Goal: Task Accomplishment & Management: Use online tool/utility

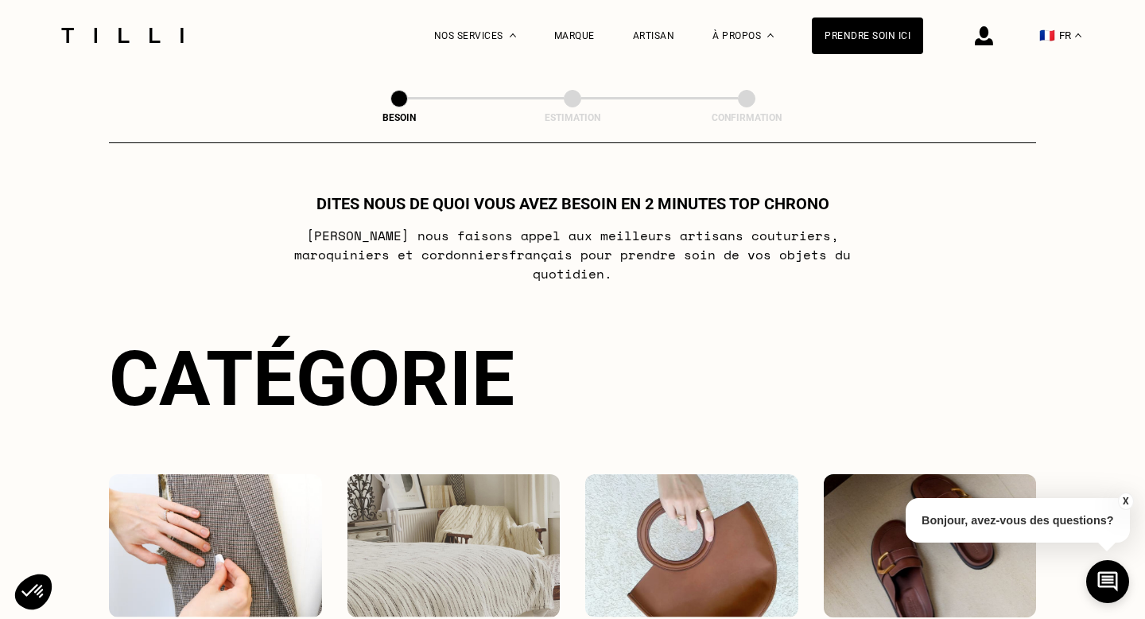
select select "FR"
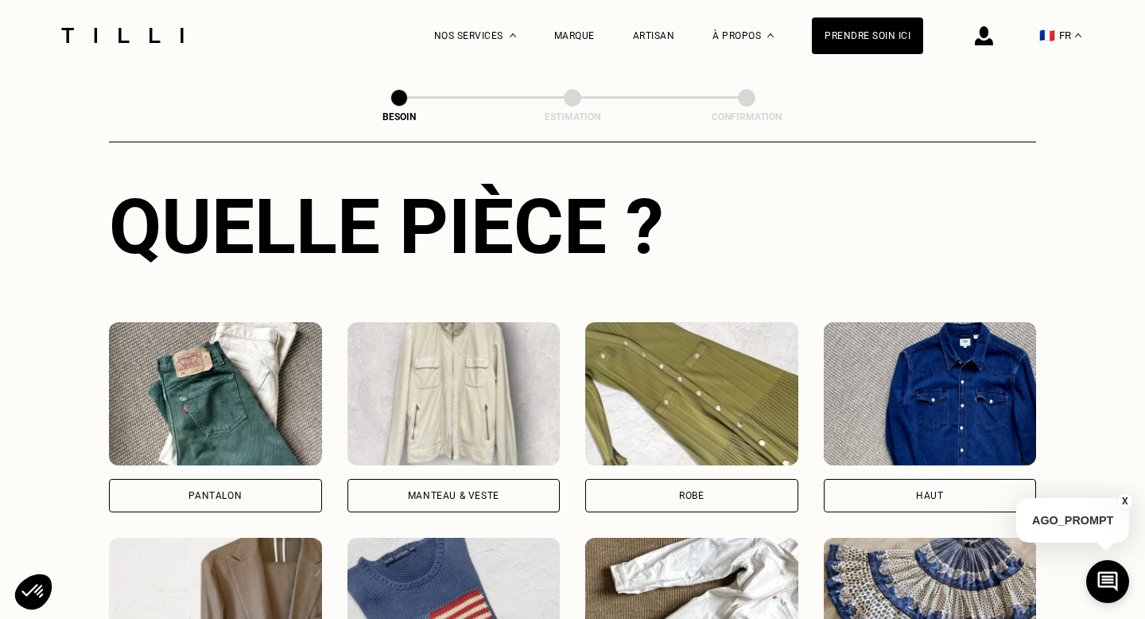
scroll to position [608, 0]
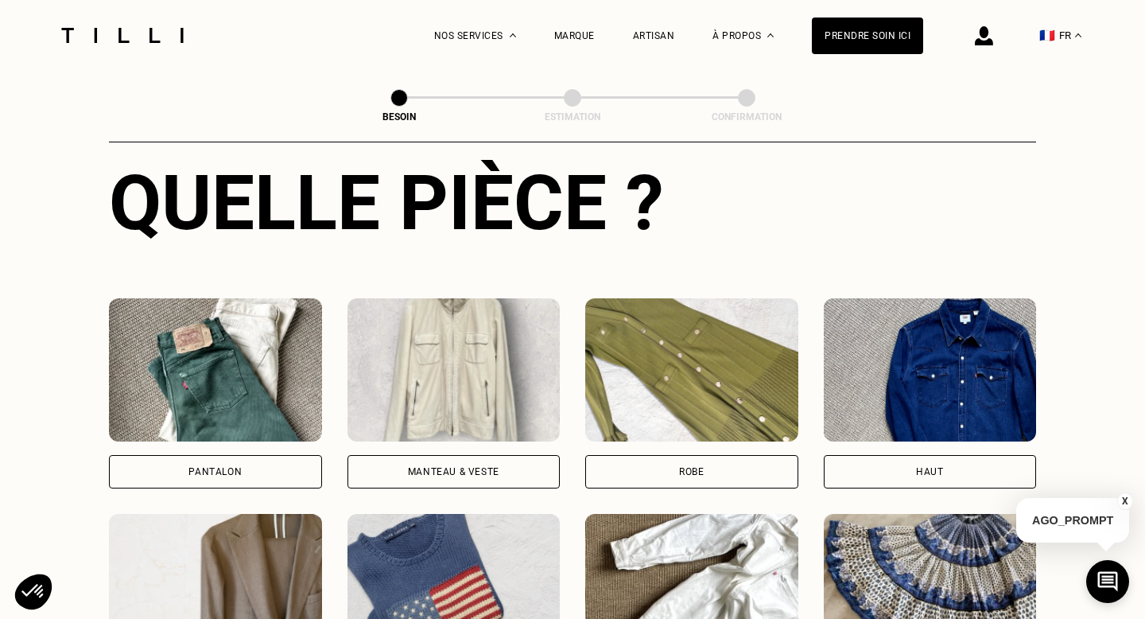
click at [234, 467] on div "Pantalon" at bounding box center [215, 472] width 53 height 10
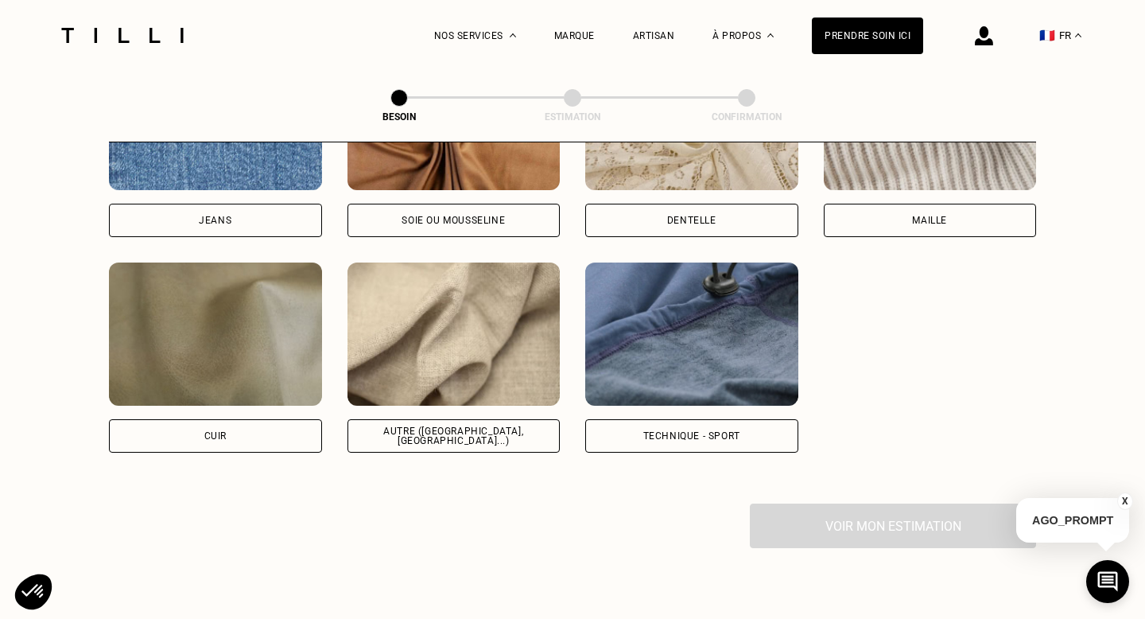
scroll to position [1829, 0]
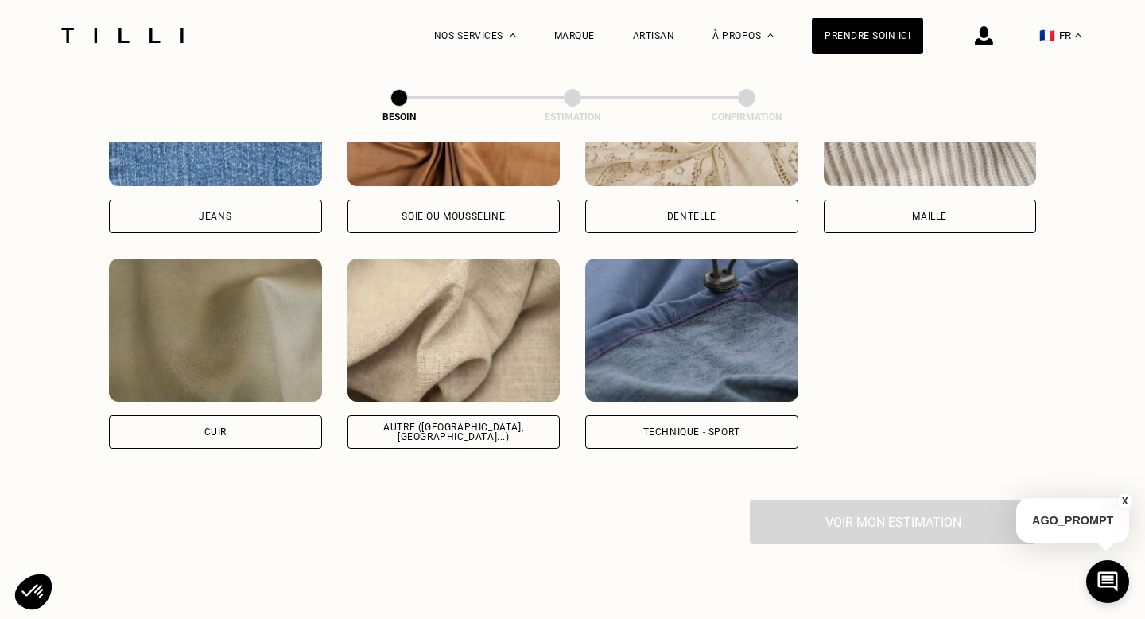
click at [504, 422] on div "Autre ([GEOGRAPHIC_DATA], [GEOGRAPHIC_DATA]...)" at bounding box center [454, 431] width 186 height 19
select select "FR"
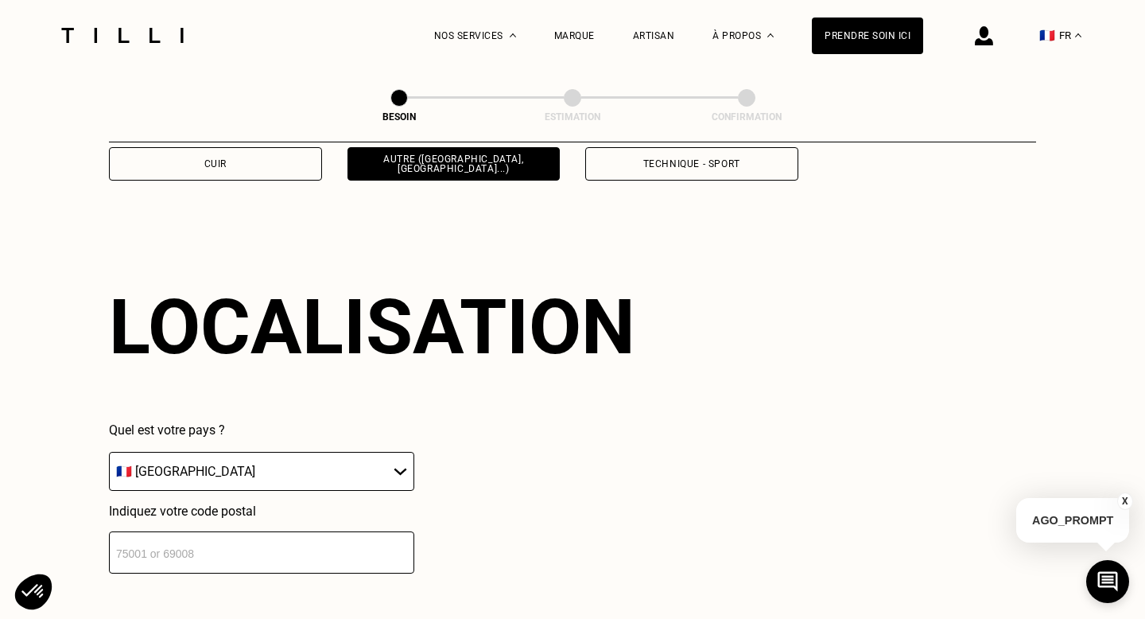
scroll to position [2133, 0]
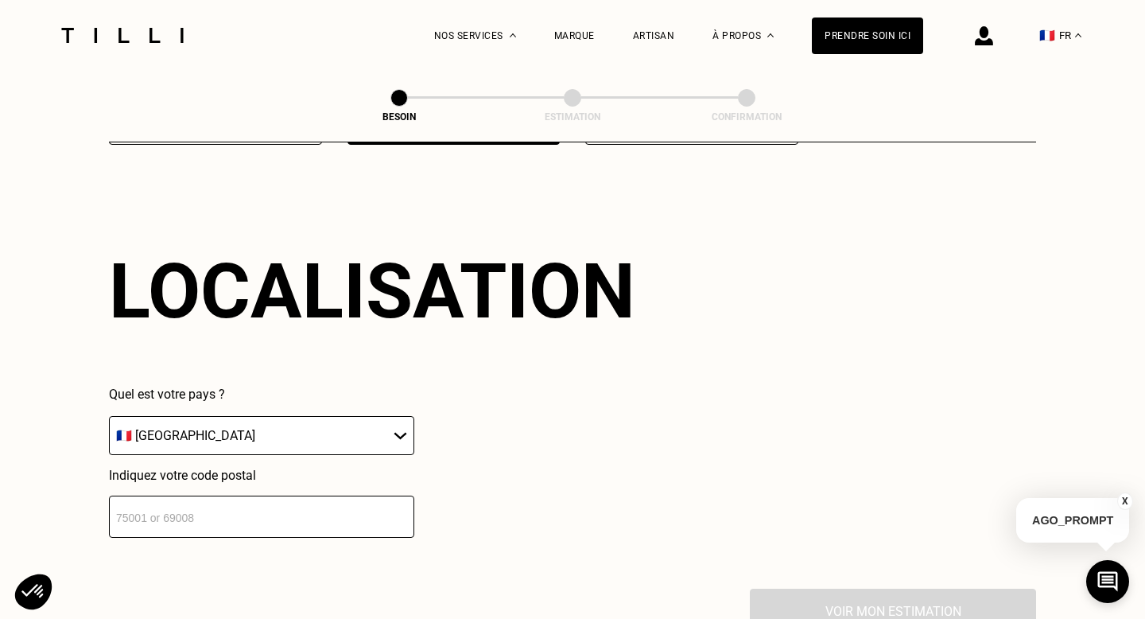
click at [363, 503] on input "number" at bounding box center [261, 517] width 305 height 42
type input "92300"
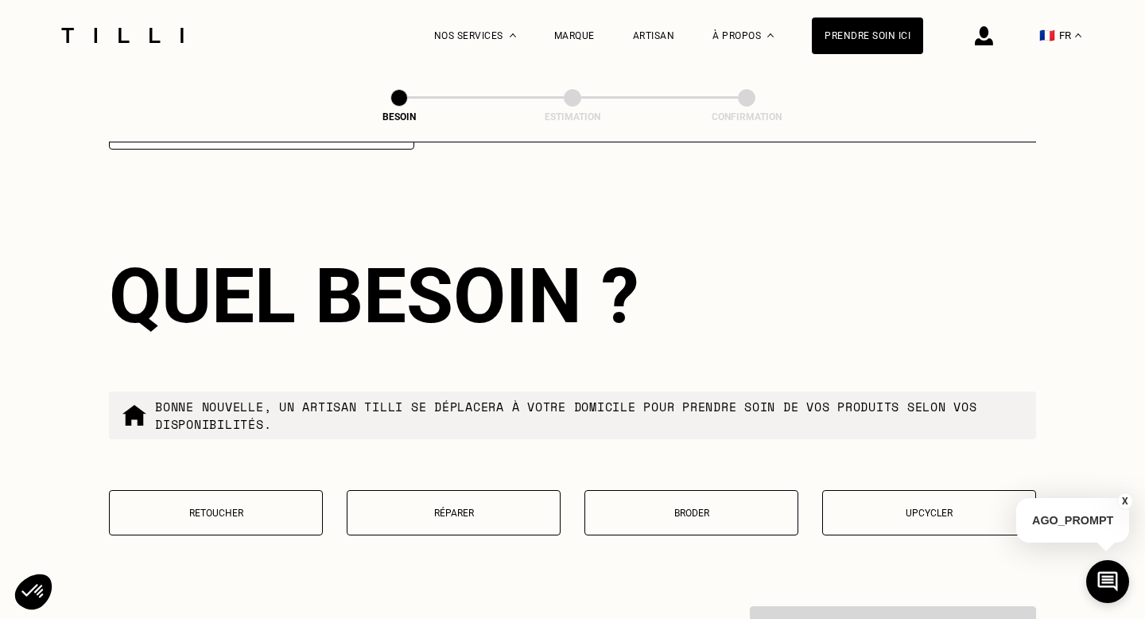
scroll to position [2526, 0]
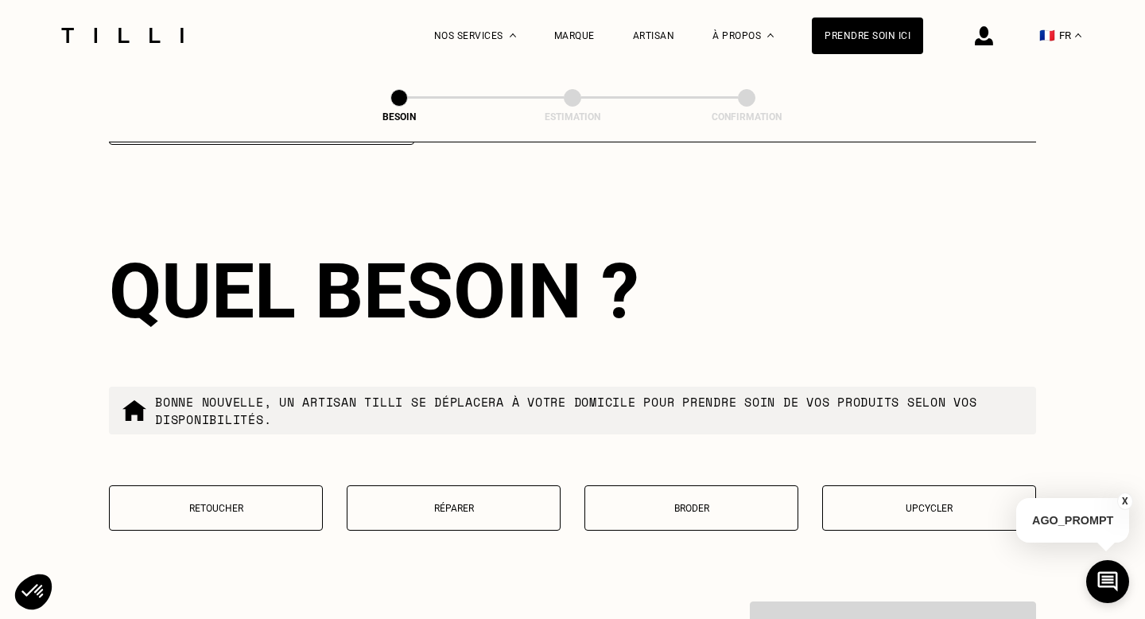
click at [278, 497] on button "Retoucher" at bounding box center [216, 507] width 214 height 45
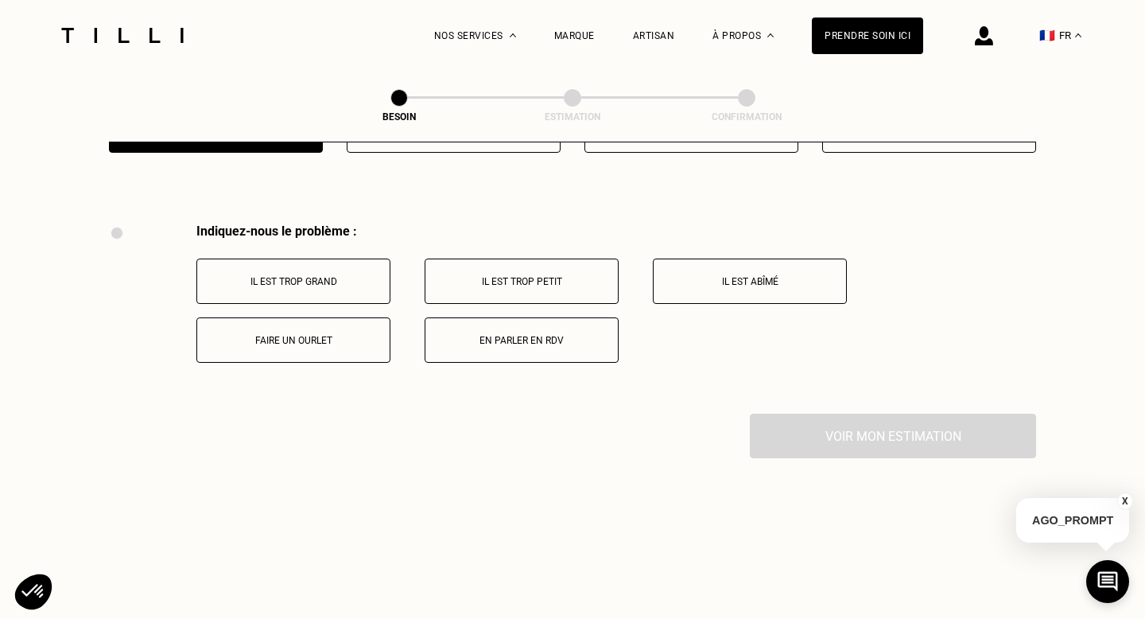
scroll to position [2933, 0]
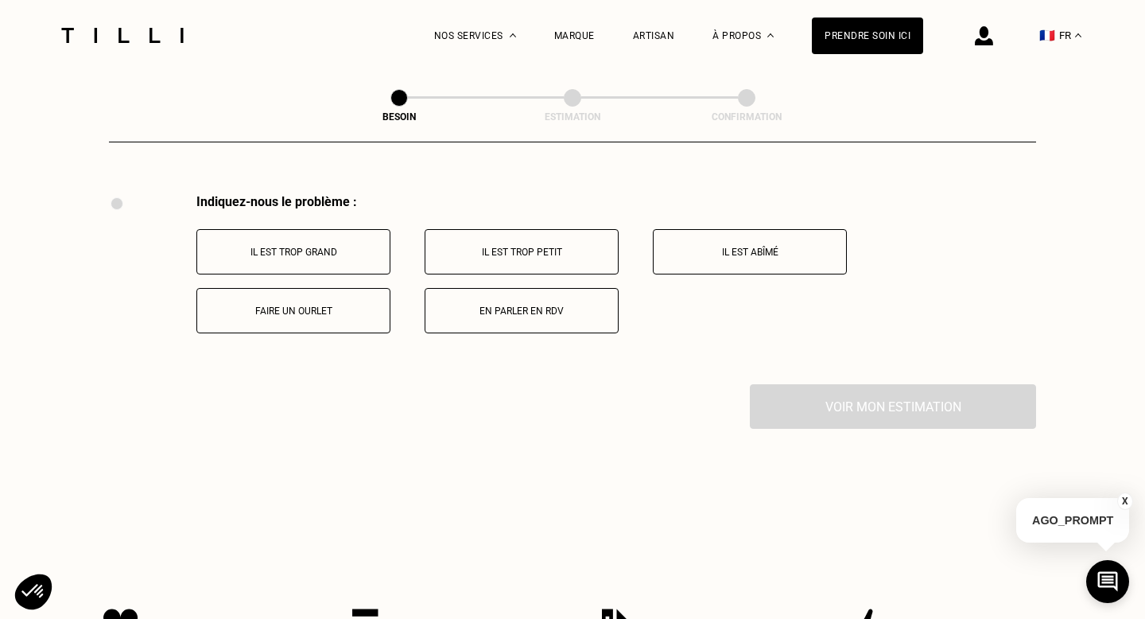
click at [561, 247] on button "Il est trop petit" at bounding box center [522, 251] width 194 height 45
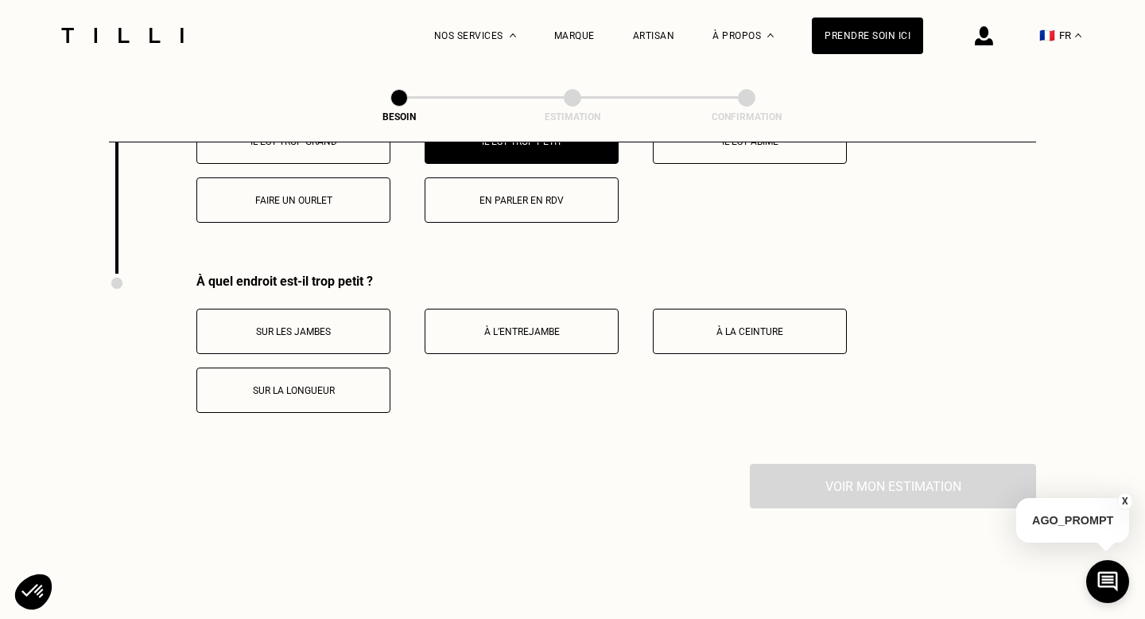
scroll to position [3124, 0]
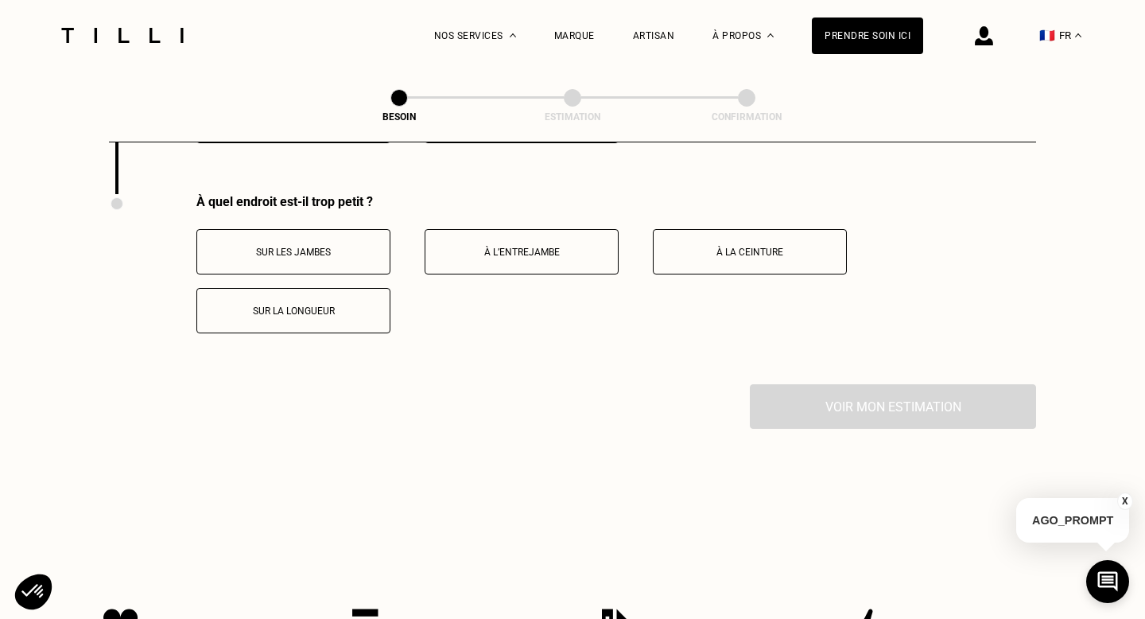
click at [314, 305] on p "Sur la longueur" at bounding box center [293, 310] width 177 height 11
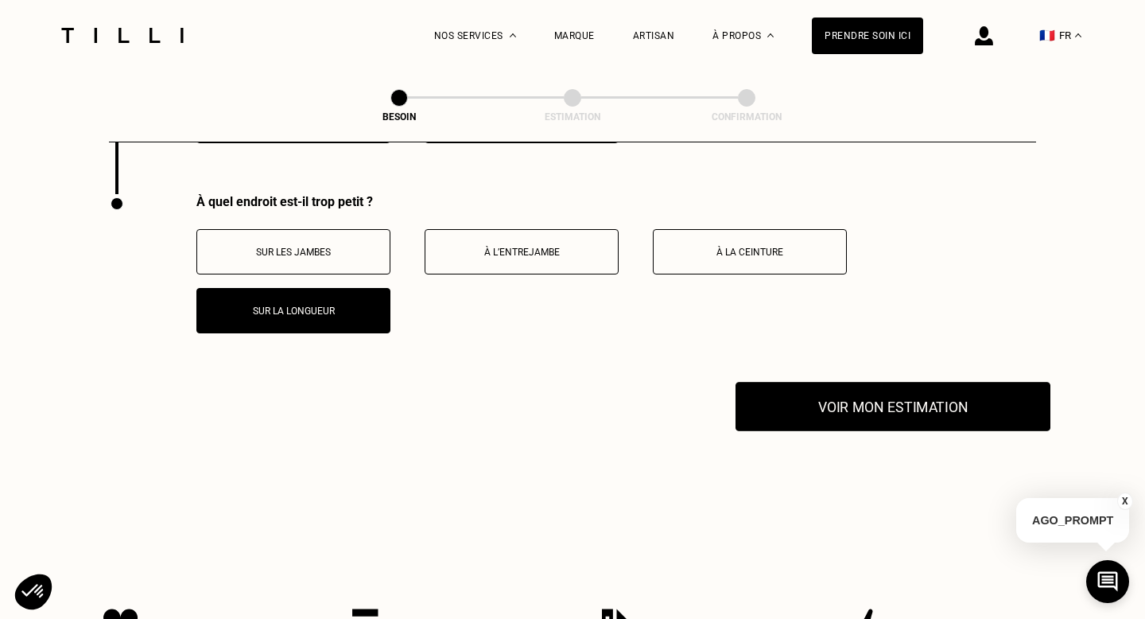
click at [795, 396] on button "Voir mon estimation" at bounding box center [893, 406] width 315 height 49
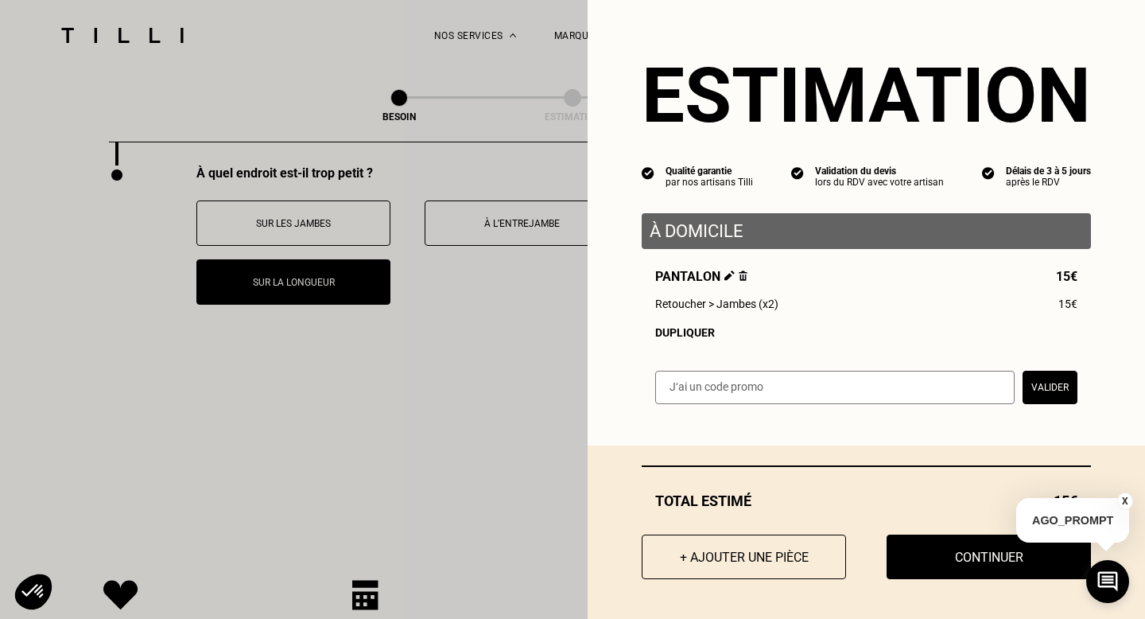
scroll to position [3151, 0]
click at [696, 333] on div "Dupliquer" at bounding box center [866, 332] width 422 height 13
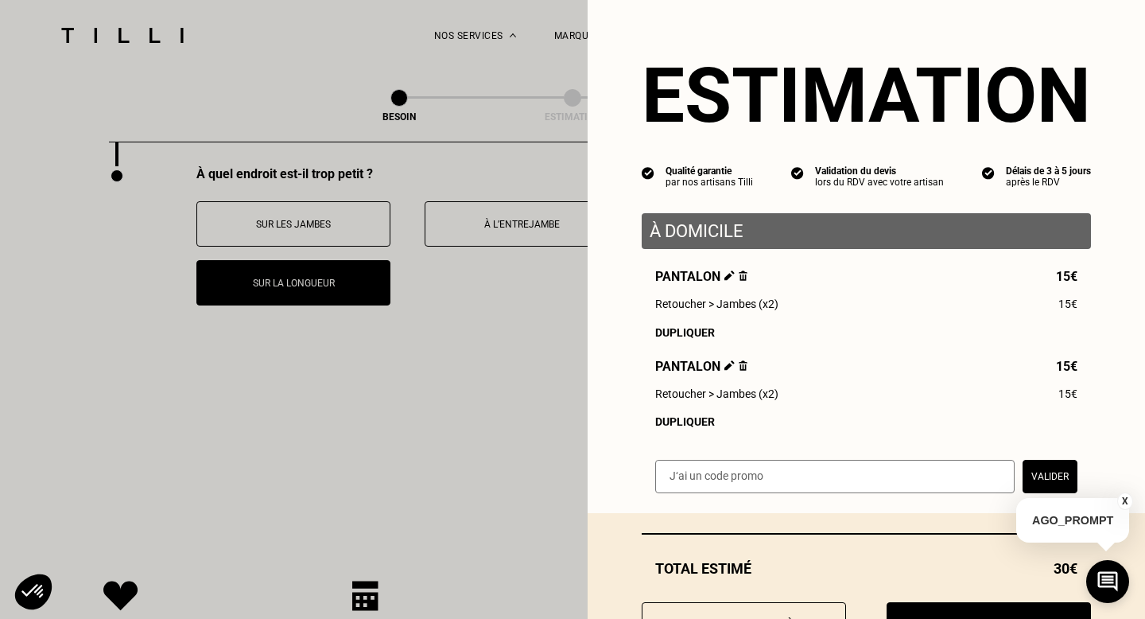
click at [693, 422] on div "Dupliquer" at bounding box center [866, 421] width 422 height 13
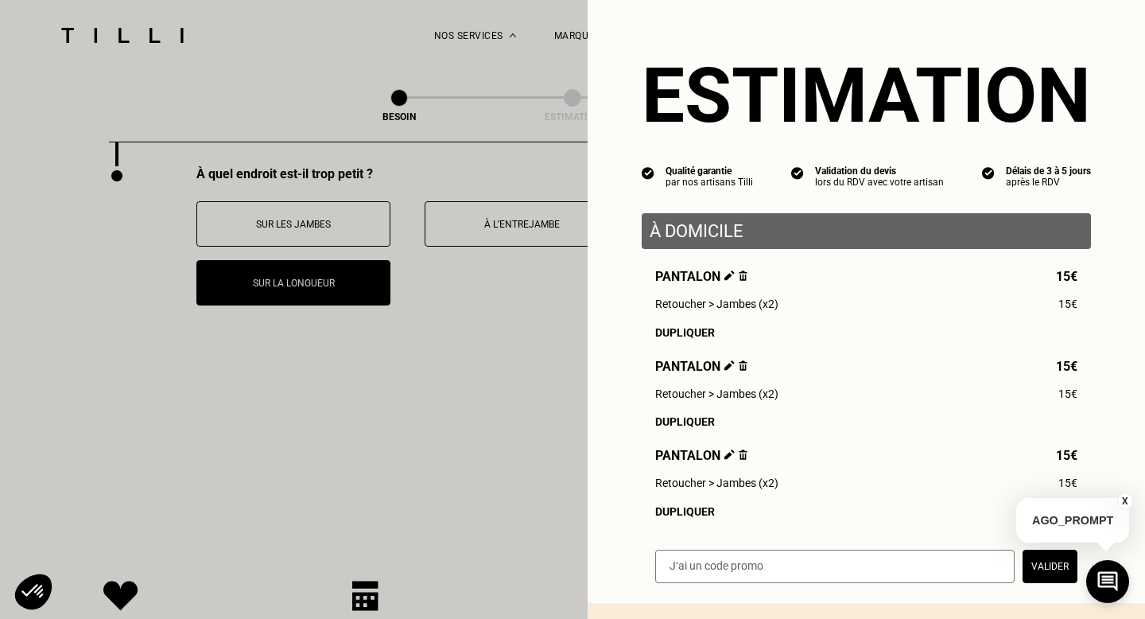
click at [740, 458] on img at bounding box center [743, 454] width 9 height 10
click at [743, 456] on img at bounding box center [743, 454] width 9 height 10
click at [1128, 500] on button "X" at bounding box center [1126, 500] width 16 height 17
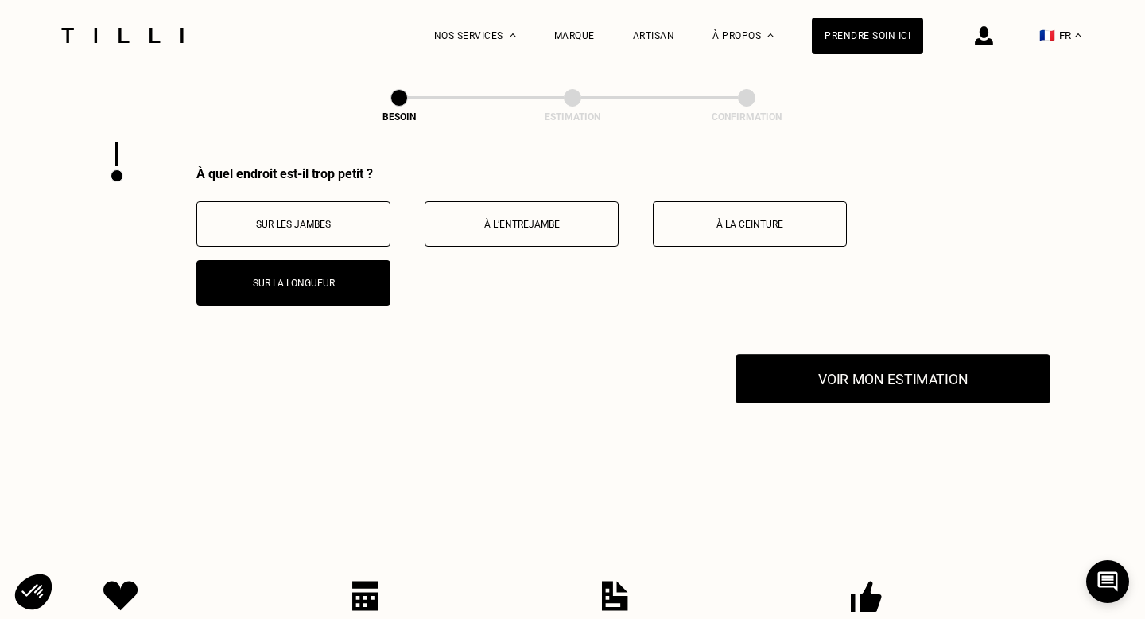
click at [881, 367] on button "Voir mon estimation" at bounding box center [893, 378] width 315 height 49
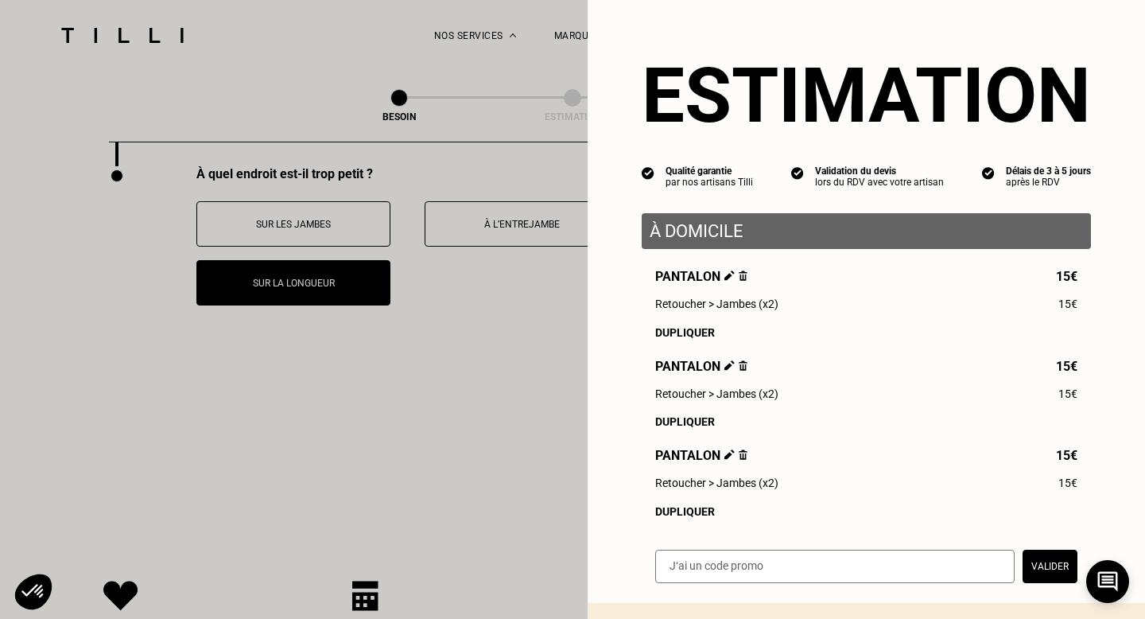
click at [742, 459] on img at bounding box center [743, 454] width 9 height 10
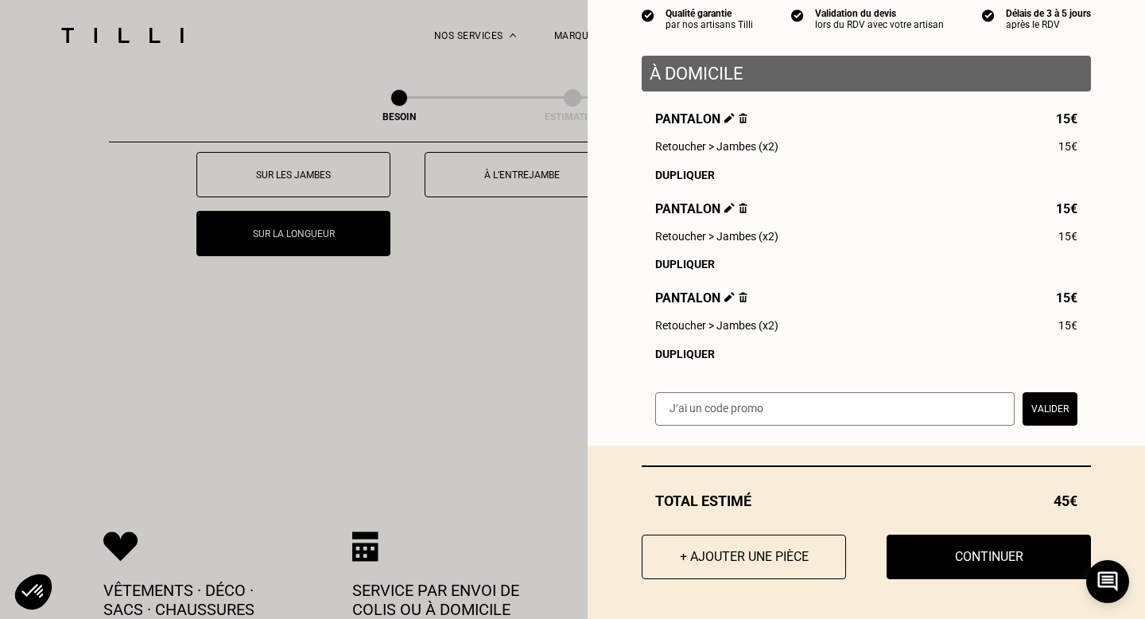
scroll to position [3205, 0]
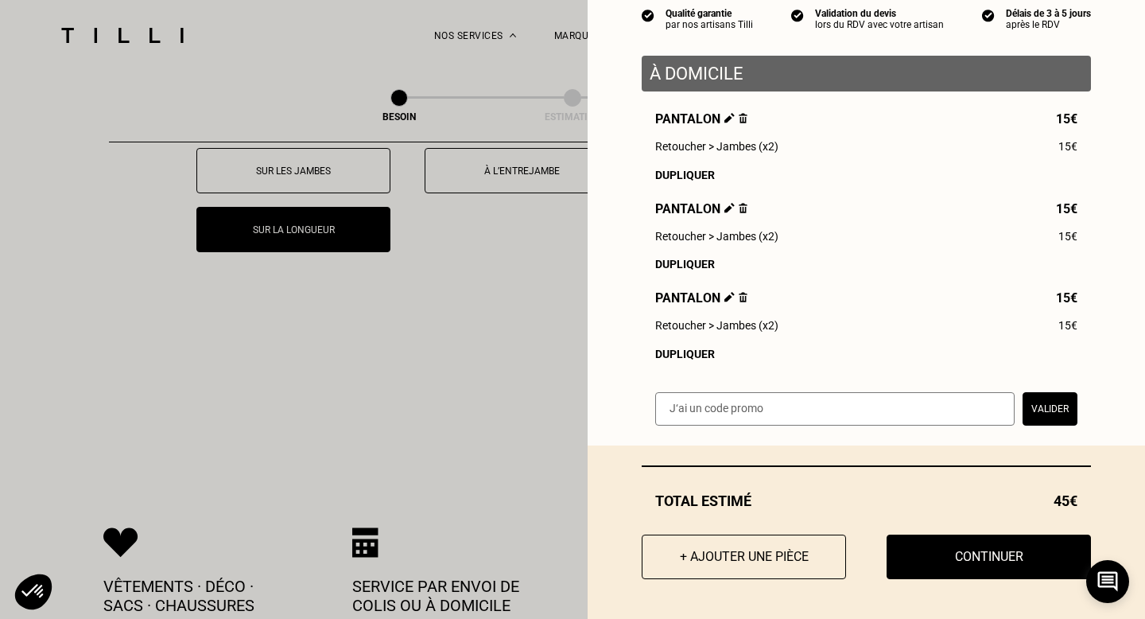
click at [743, 299] on img at bounding box center [743, 297] width 9 height 10
click at [729, 297] on img at bounding box center [730, 297] width 10 height 10
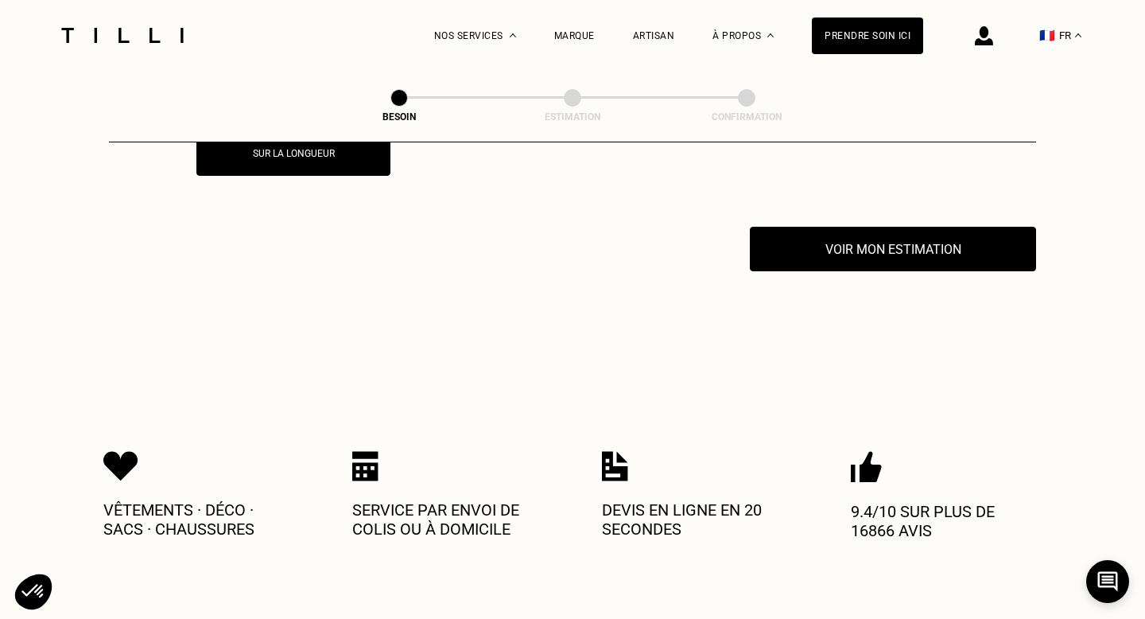
scroll to position [3286, 0]
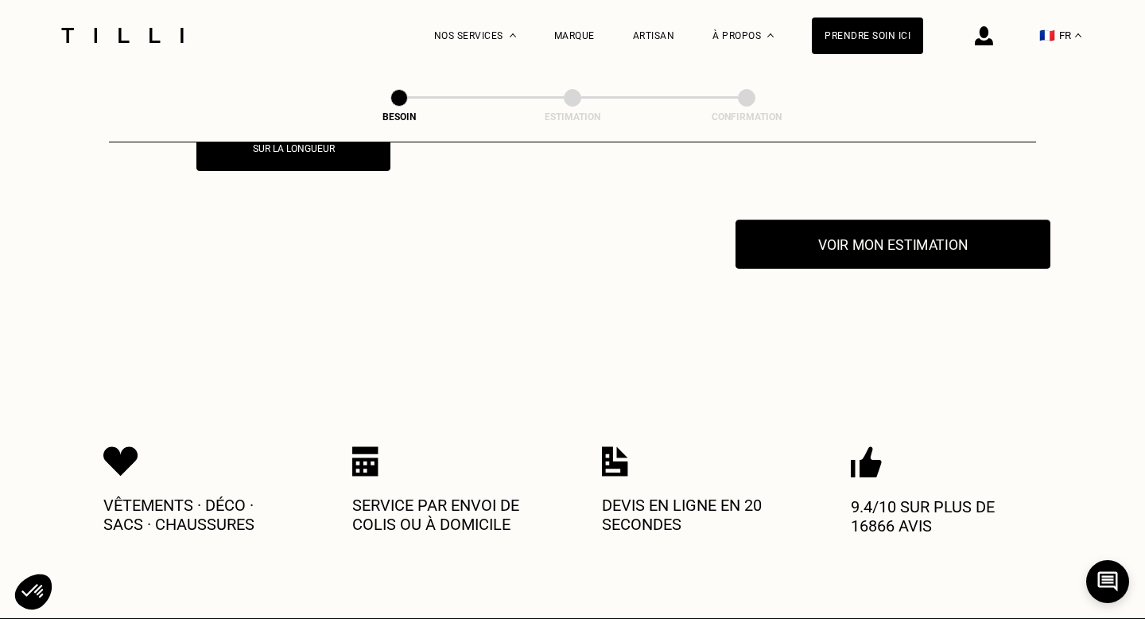
click at [830, 237] on button "Voir mon estimation" at bounding box center [893, 244] width 315 height 49
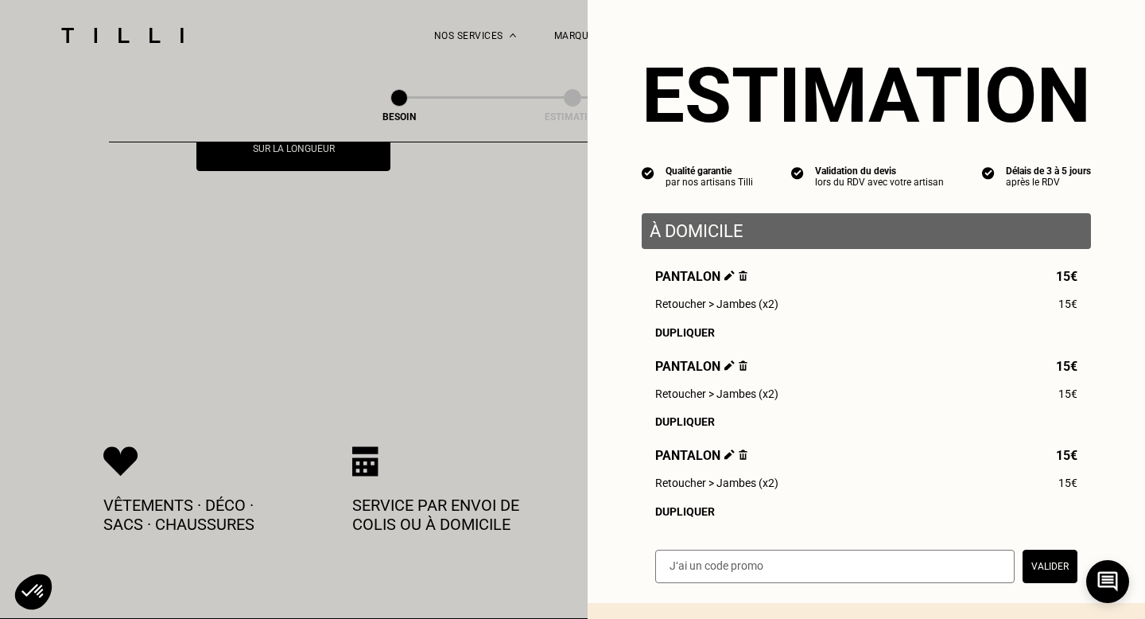
click at [741, 277] on img at bounding box center [743, 275] width 9 height 10
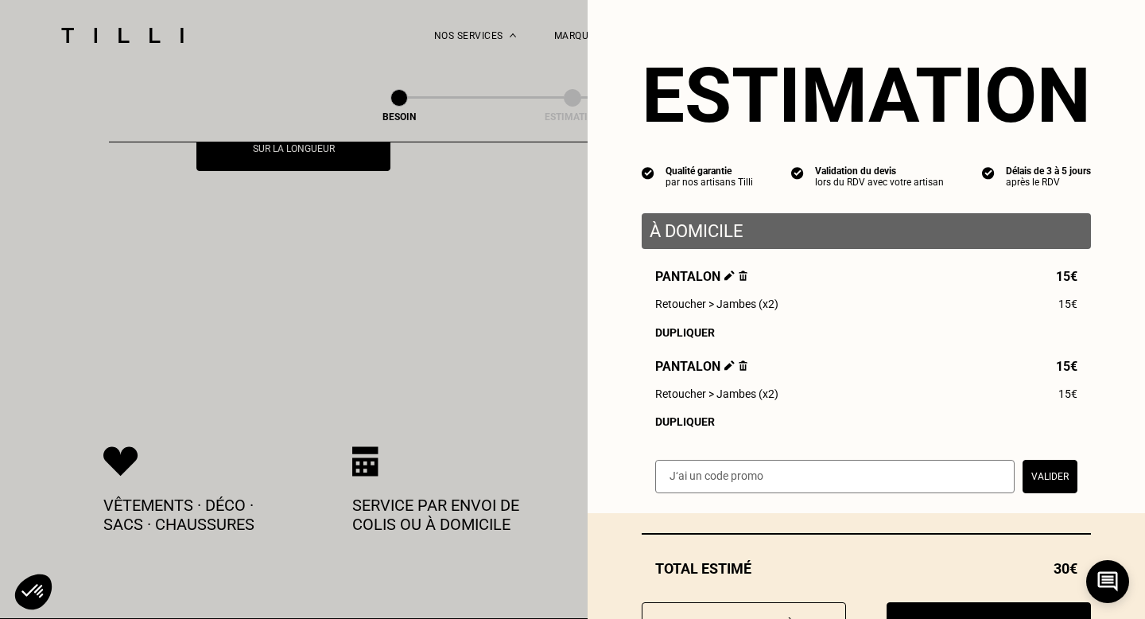
click at [744, 276] on img at bounding box center [743, 275] width 9 height 10
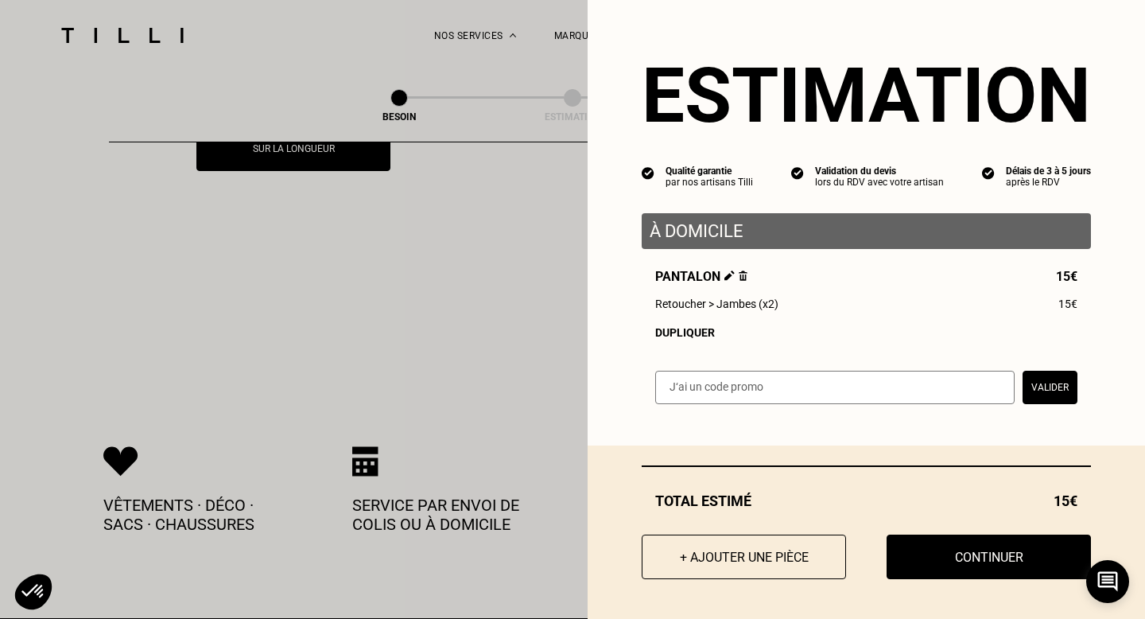
scroll to position [3205, 0]
